Goal: Check status: Check status

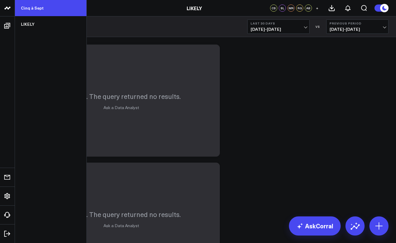
click at [36, 6] on link "Cinq à Sept" at bounding box center [51, 8] width 72 height 16
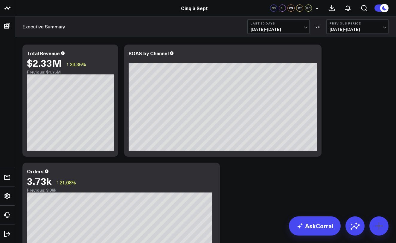
click at [306, 27] on span "[DATE] - [DATE]" at bounding box center [279, 29] width 56 height 5
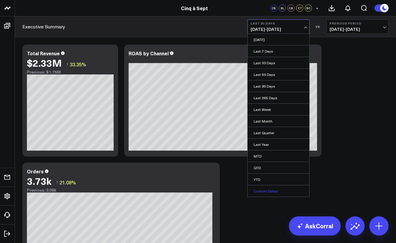
click at [270, 191] on link "Custom Dates" at bounding box center [279, 191] width 62 height 11
select select "8"
select select "2025"
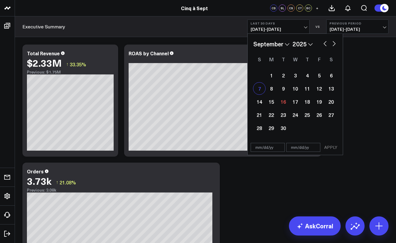
click at [262, 92] on div "7" at bounding box center [259, 89] width 12 height 12
type input "[DATE]"
select select "8"
select select "2025"
click at [329, 87] on div "13" at bounding box center [331, 89] width 12 height 12
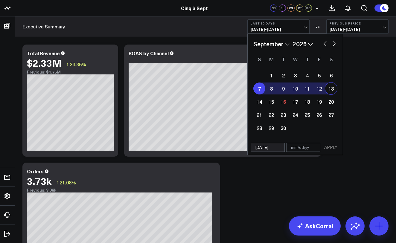
type input "[DATE]"
select select "8"
select select "2025"
click at [330, 149] on button "APPLY" at bounding box center [331, 147] width 18 height 9
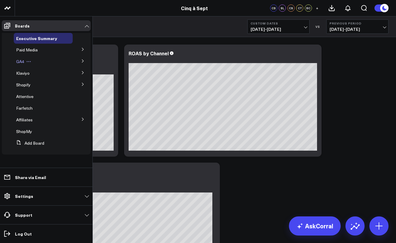
click at [21, 60] on span "GA4" at bounding box center [20, 62] width 8 height 6
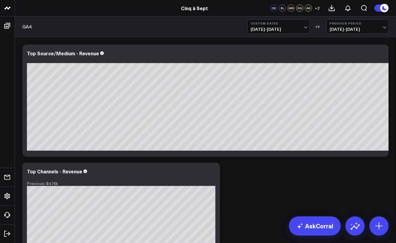
click at [303, 27] on button "Custom Dates [DATE] - [DATE]" at bounding box center [278, 26] width 62 height 14
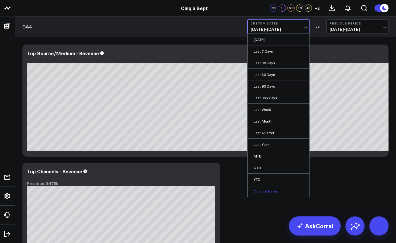
click at [263, 192] on link "Custom Dates" at bounding box center [279, 191] width 62 height 11
select select "8"
select select "2025"
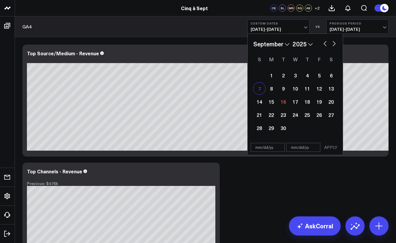
click at [259, 91] on div "7" at bounding box center [259, 89] width 12 height 12
type input "[DATE]"
select select "8"
select select "2025"
click at [333, 89] on div "13" at bounding box center [331, 89] width 12 height 12
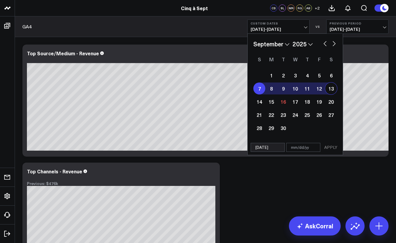
type input "[DATE]"
select select "8"
select select "2025"
click at [332, 147] on button "APPLY" at bounding box center [331, 147] width 18 height 9
